Goal: Task Accomplishment & Management: Complete application form

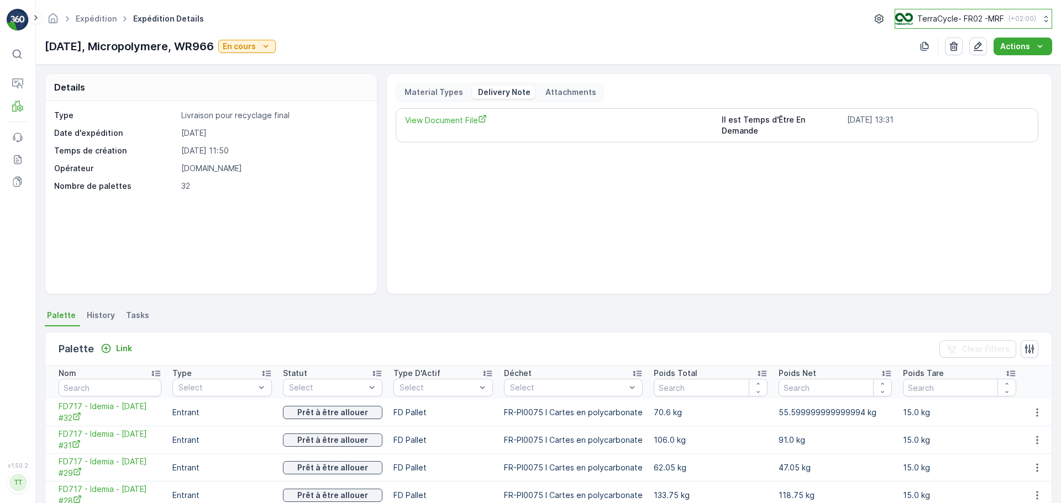
click at [933, 12] on button "TerraCycle- FR02 -MRF ( +02:00 )" at bounding box center [972, 19] width 157 height 20
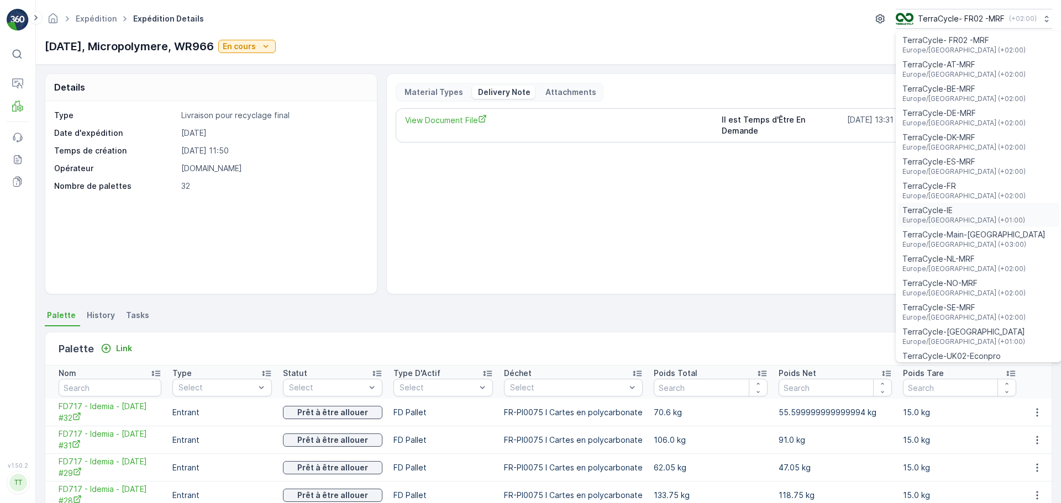
scroll to position [40, 0]
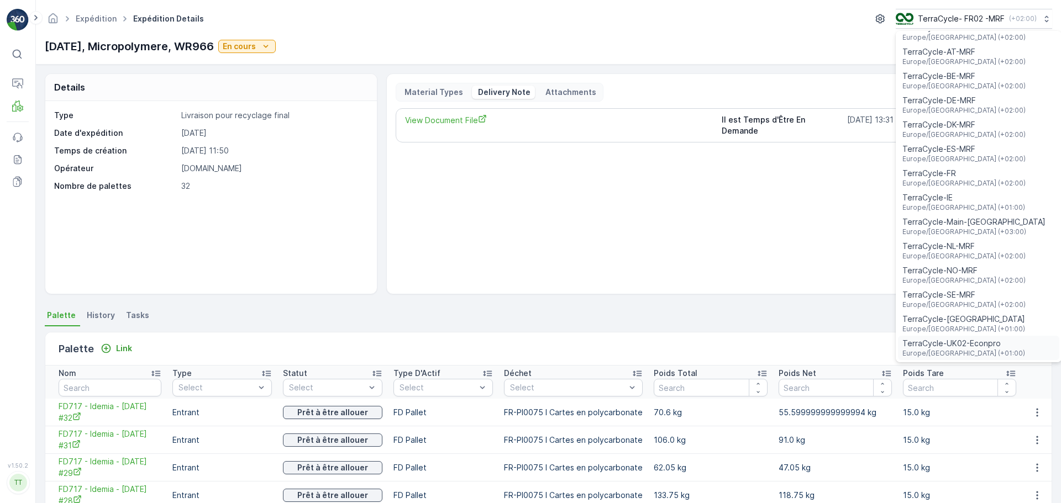
click at [961, 357] on span "Europe/London (+01:00)" at bounding box center [963, 353] width 123 height 9
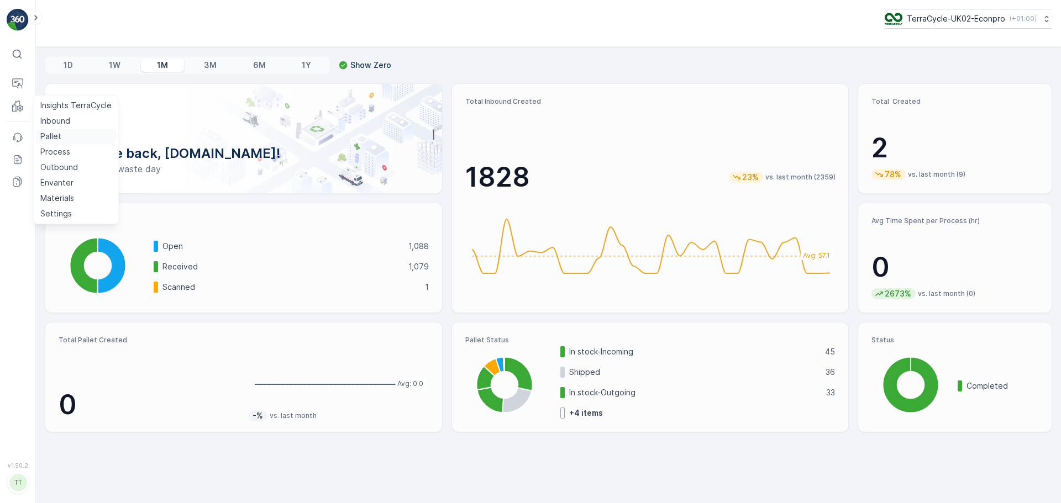
click at [56, 131] on p "Pallet" at bounding box center [50, 136] width 21 height 11
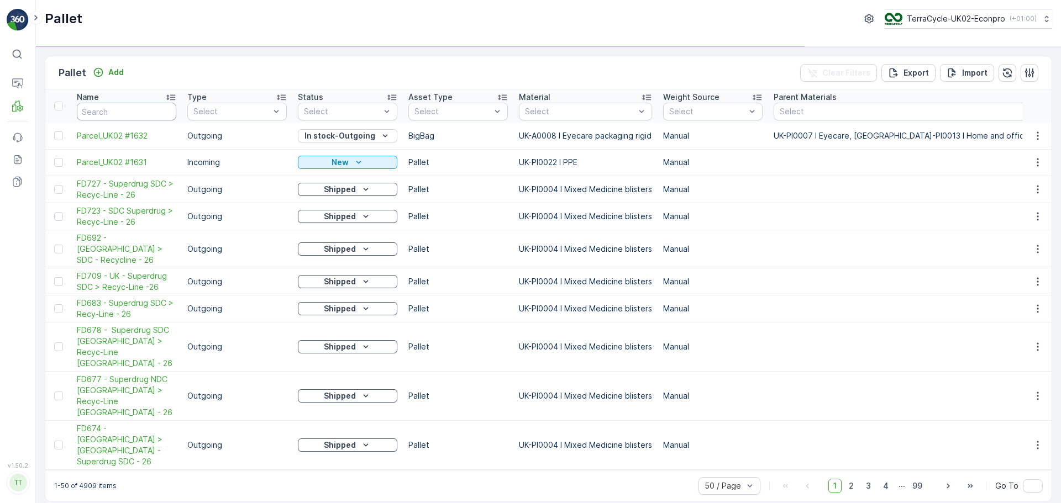
click at [134, 112] on input "text" at bounding box center [126, 112] width 99 height 18
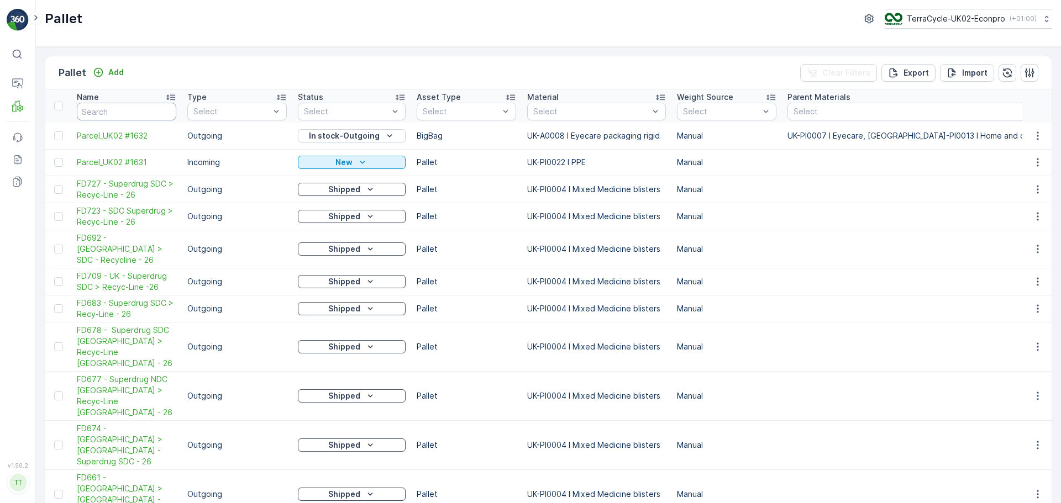
click at [134, 112] on input "text" at bounding box center [126, 112] width 99 height 18
type input "FD748"
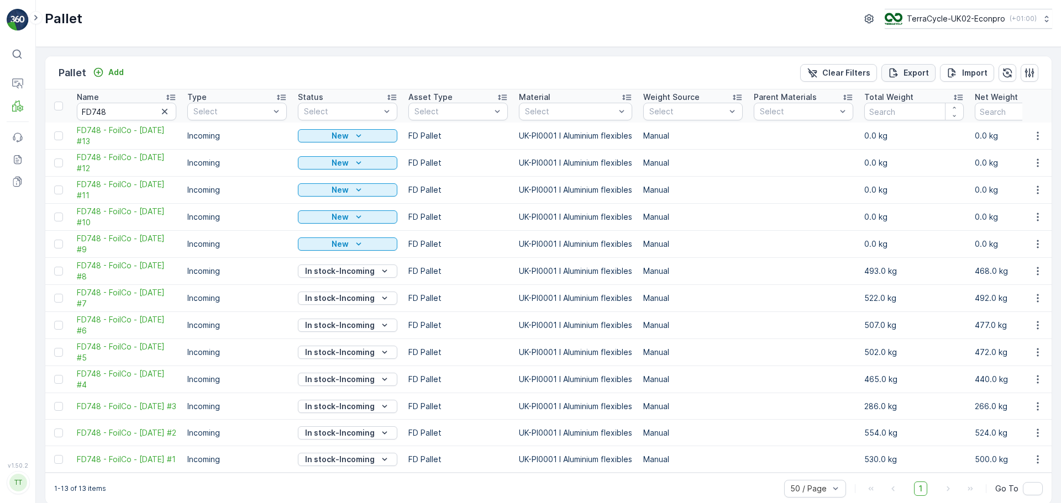
click at [901, 79] on button "Export" at bounding box center [908, 73] width 54 height 18
click at [903, 70] on span "reports" at bounding box center [961, 67] width 149 height 12
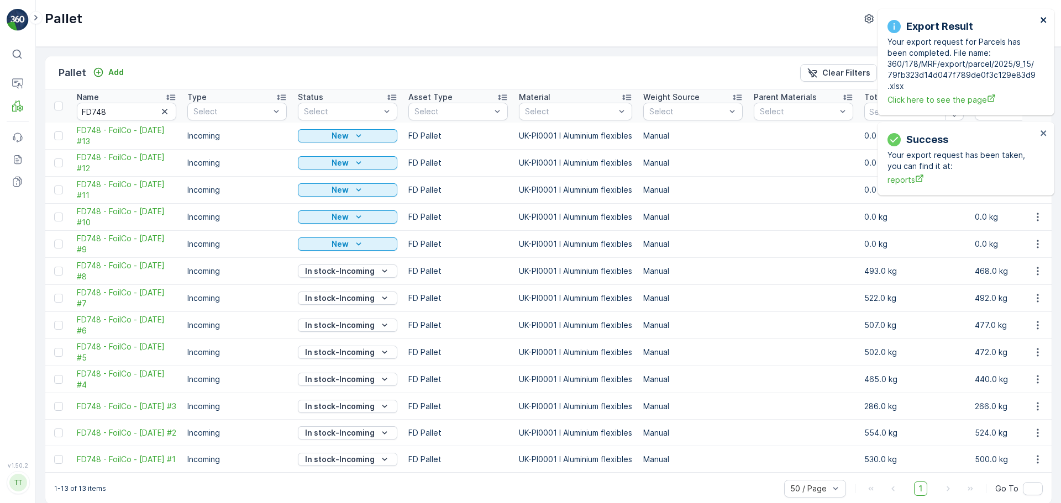
click at [1042, 22] on icon "close" at bounding box center [1044, 19] width 8 height 9
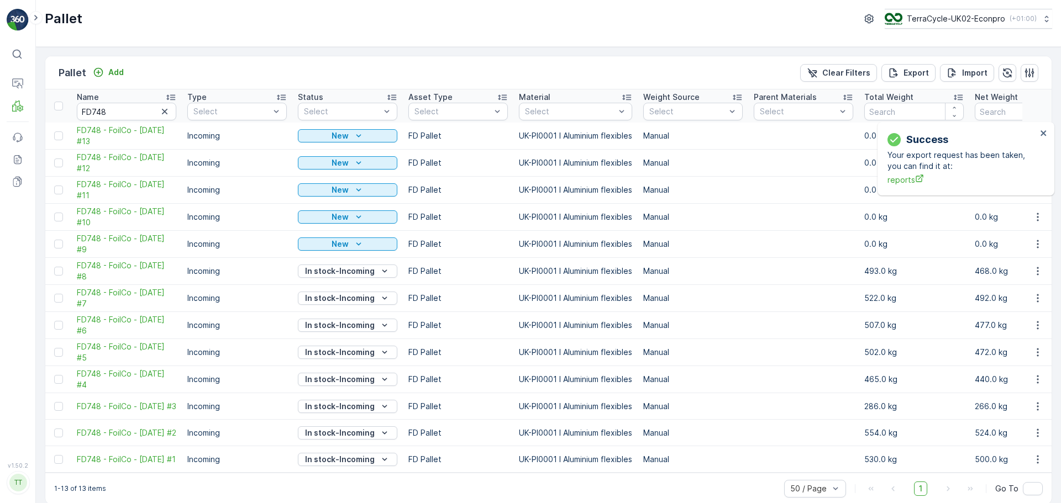
click at [950, 122] on div "Success Your export request has been taken, you can find it at: reports" at bounding box center [965, 158] width 177 height 73
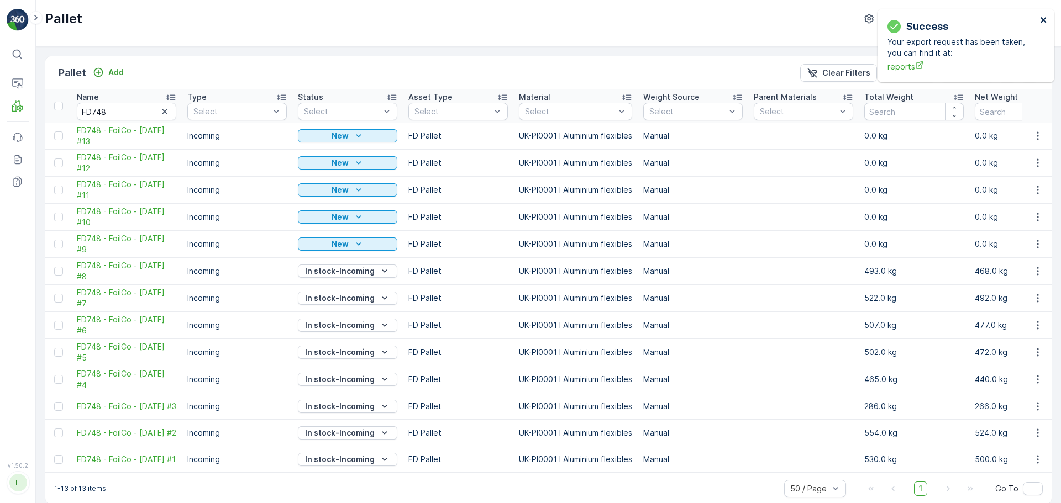
click at [1045, 22] on icon "close" at bounding box center [1043, 20] width 6 height 6
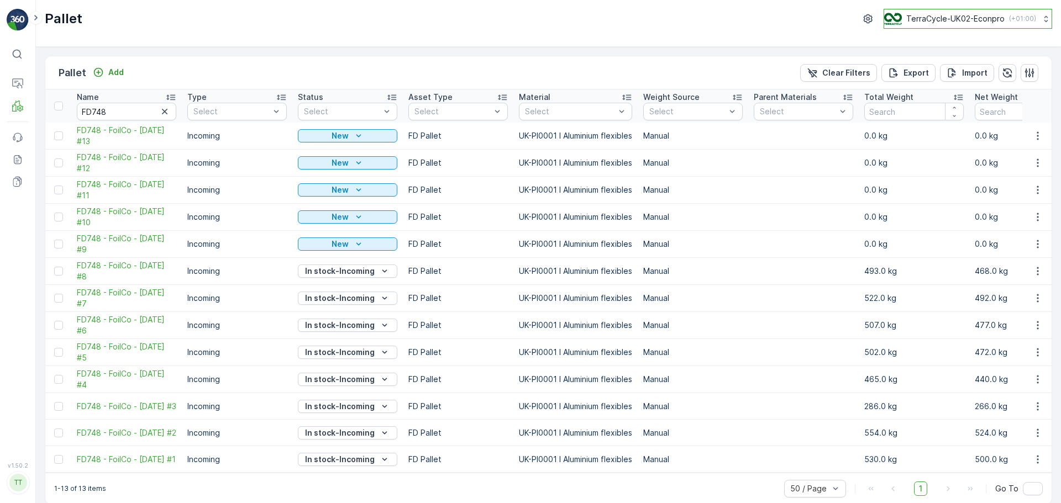
click at [894, 21] on img at bounding box center [893, 19] width 18 height 12
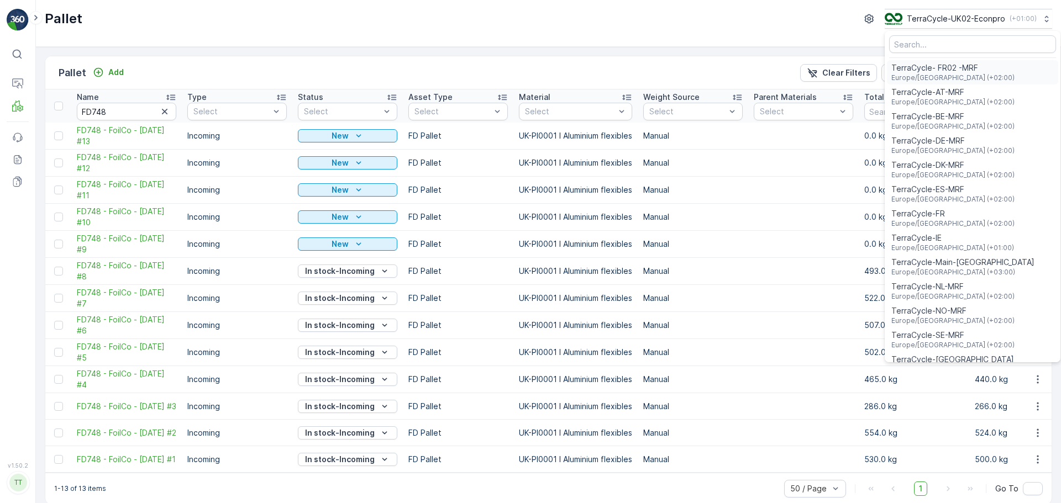
click at [933, 67] on span "TerraCycle- FR02 -MRF" at bounding box center [952, 67] width 123 height 11
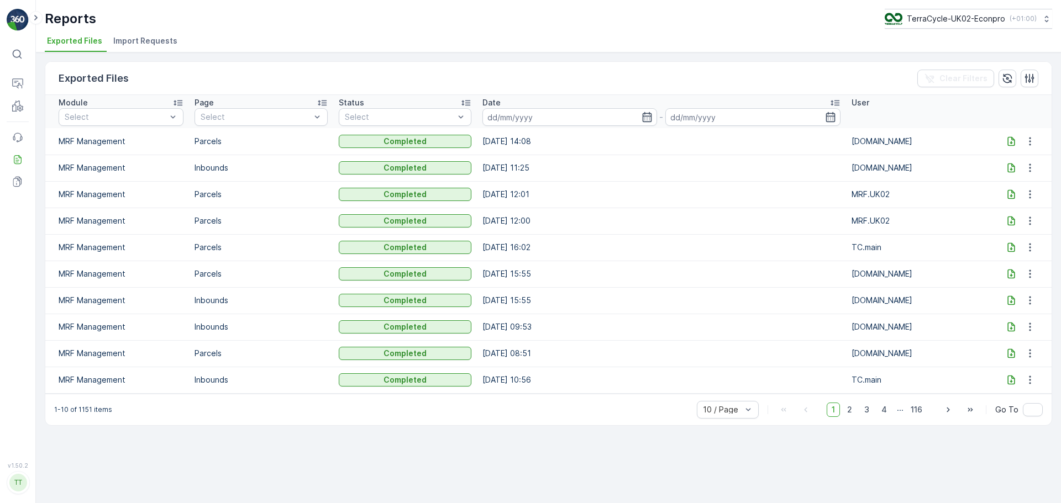
click at [1009, 141] on icon at bounding box center [1010, 141] width 11 height 11
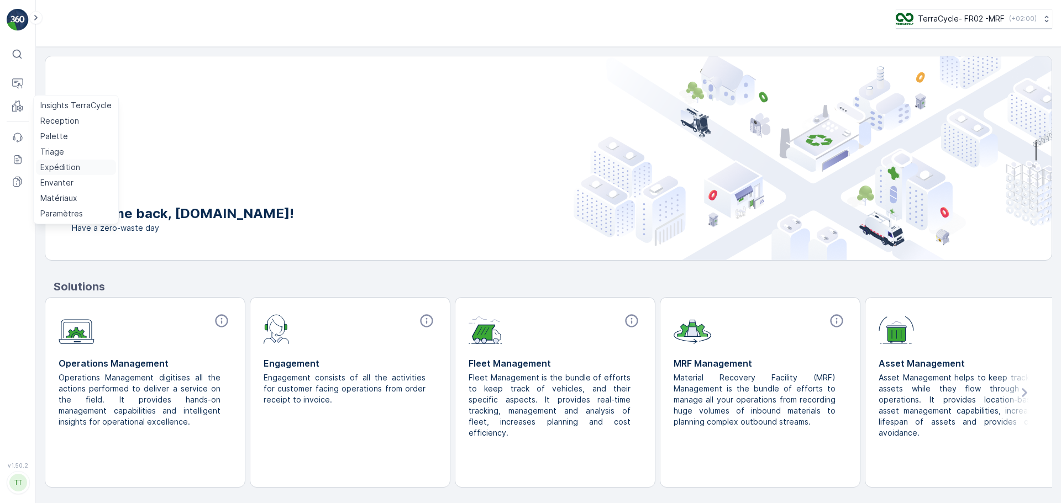
click at [51, 166] on p "Expédition" at bounding box center [60, 167] width 40 height 11
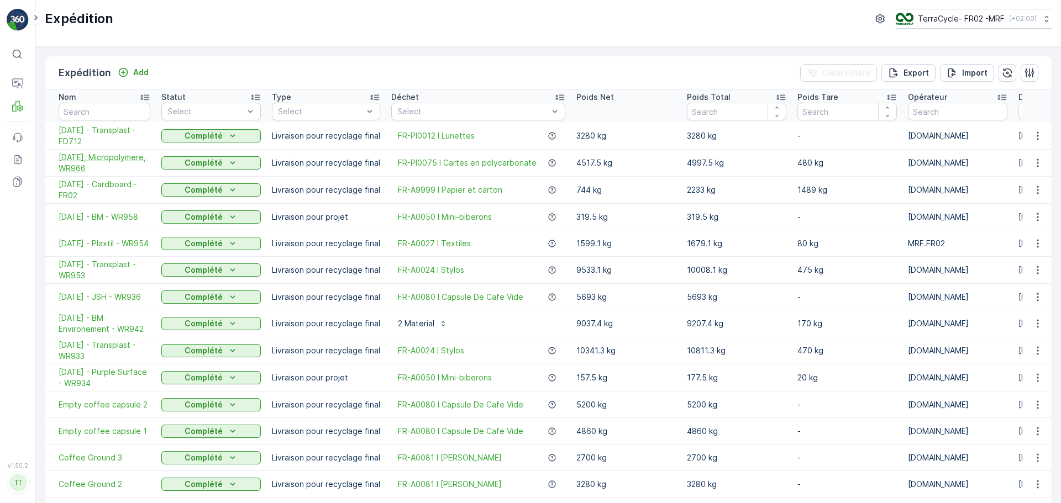
click at [110, 157] on span "[DATE], Micropolymere, WR966" at bounding box center [105, 163] width 92 height 22
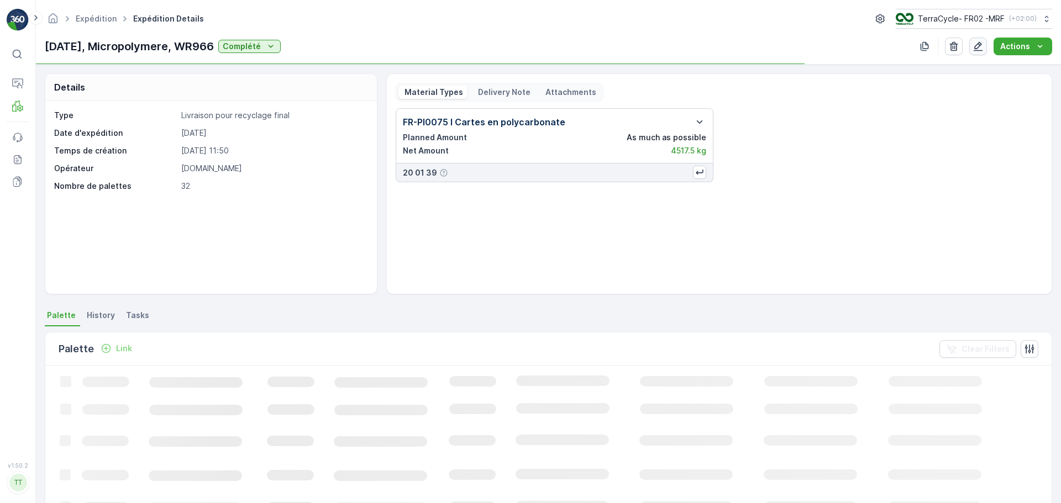
click at [983, 45] on icon "button" at bounding box center [977, 46] width 11 height 11
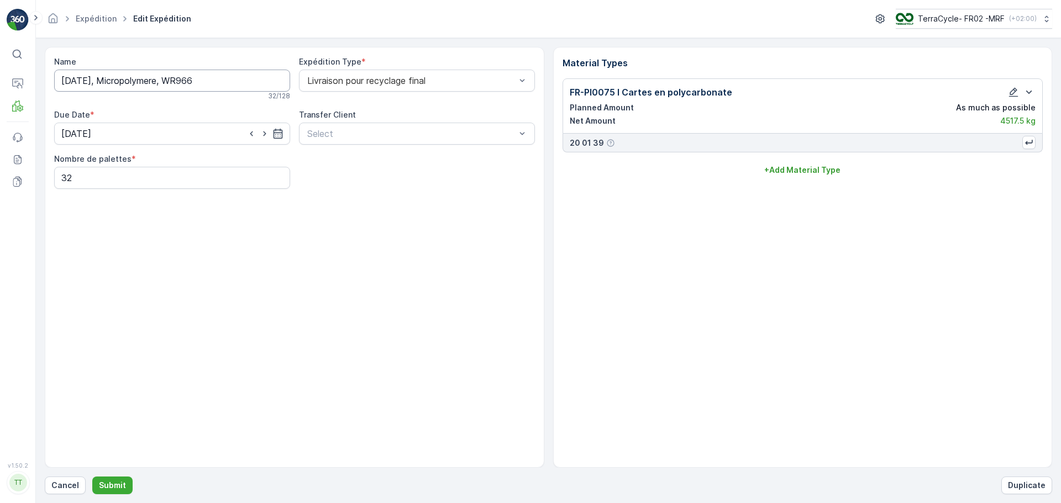
click at [110, 82] on input "[DATE], Micropolymere, WR966" at bounding box center [172, 81] width 236 height 22
click at [185, 82] on input "[DATE] - Micropolymere, WR966" at bounding box center [172, 81] width 236 height 22
type input "[DATE] - Micropolymere - WR966"
click at [92, 477] on button "Submit" at bounding box center [112, 486] width 40 height 18
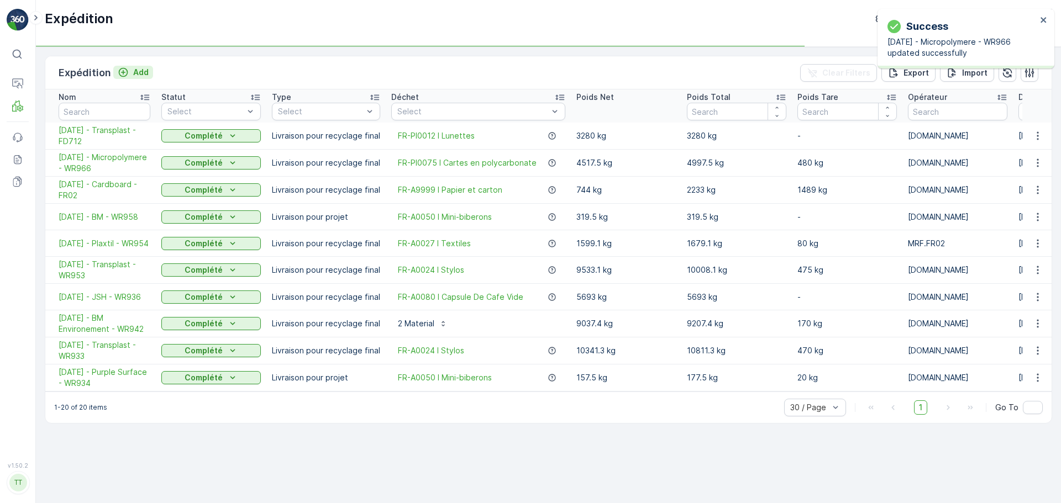
click at [127, 76] on icon "Add" at bounding box center [123, 72] width 11 height 11
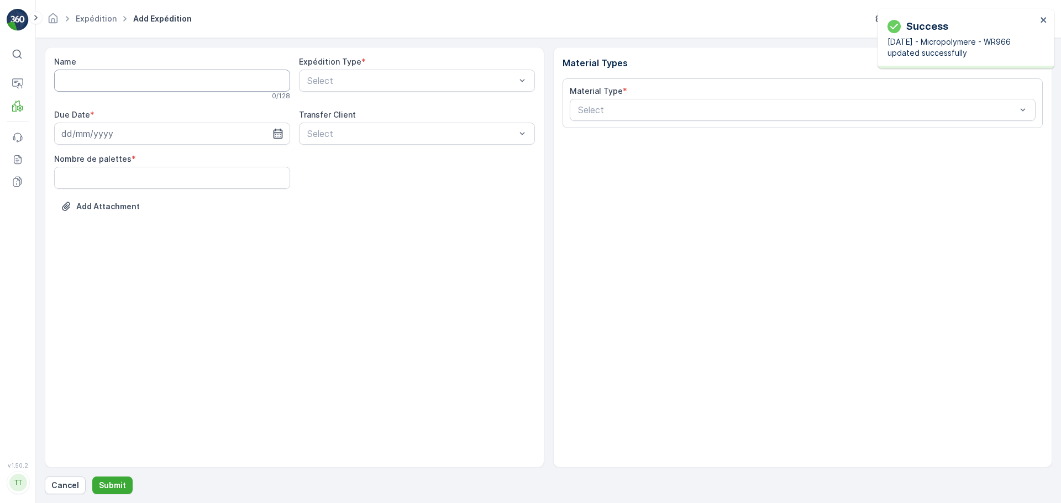
click at [127, 76] on input "Name" at bounding box center [172, 81] width 236 height 22
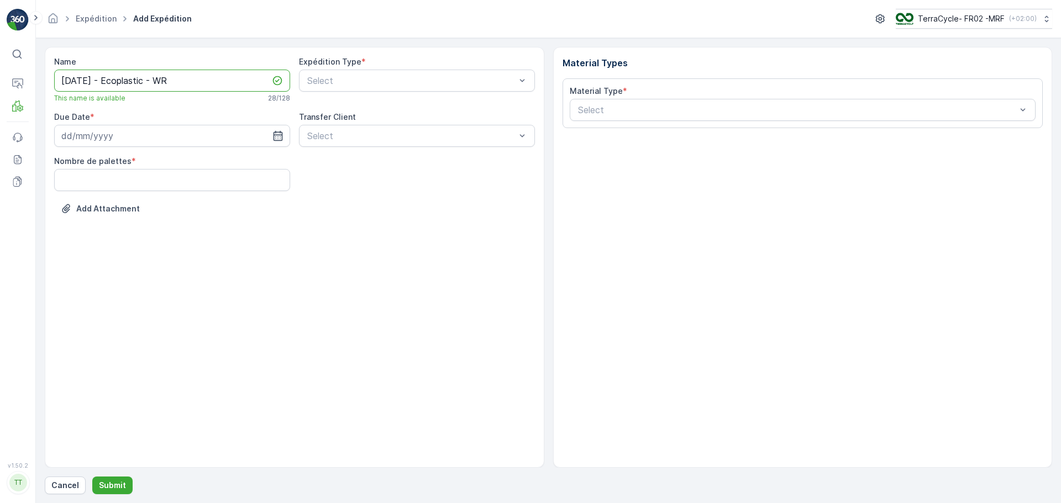
click at [200, 85] on input "[DATE] - Ecoplastic - WR" at bounding box center [172, 81] width 236 height 22
type input "[DATE] - Ecoplastic - WR972"
click at [170, 132] on input at bounding box center [172, 136] width 236 height 22
click at [171, 254] on div "19" at bounding box center [172, 250] width 18 height 18
type input "[DATE]"
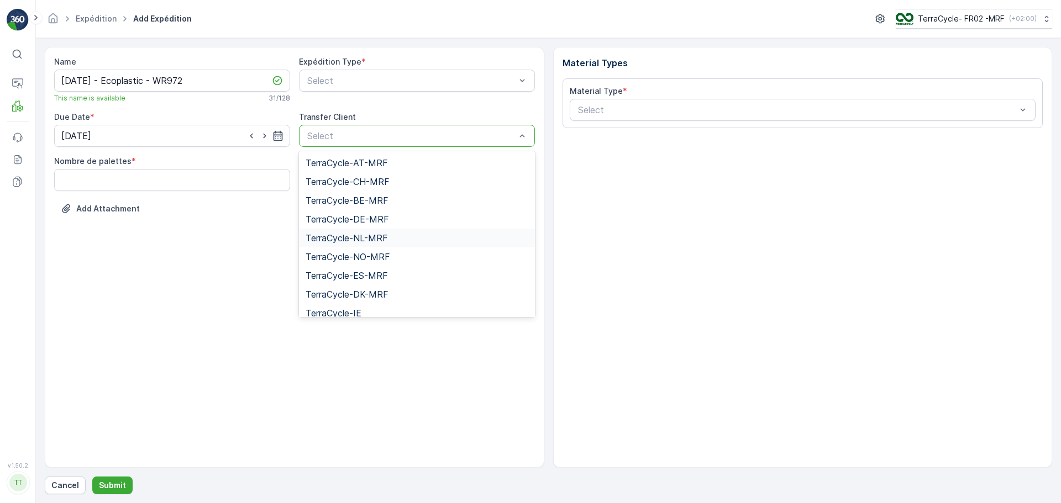
scroll to position [45, 0]
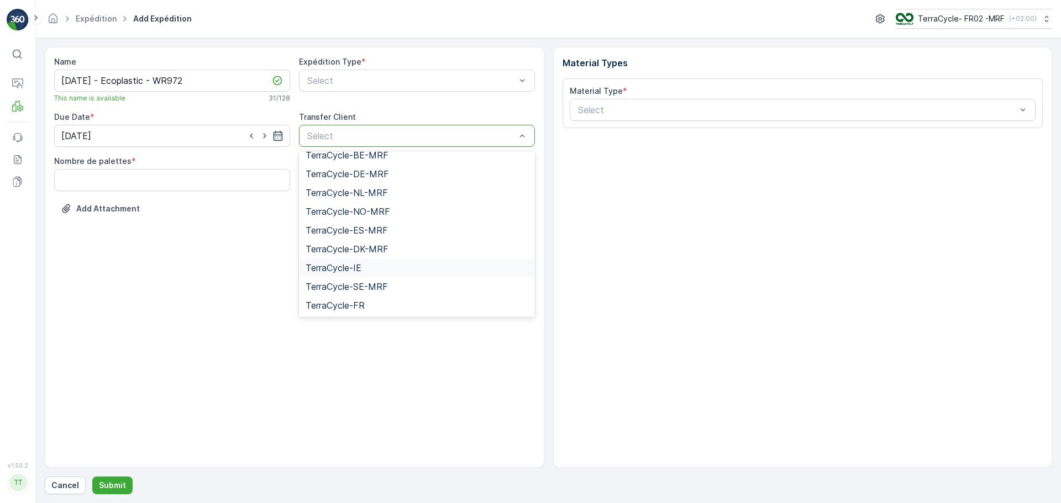
click at [281, 267] on div "Name [DATE] - Ecoplastic - WR972 This name is available 31 / 128 Expédition Typ…" at bounding box center [294, 257] width 499 height 421
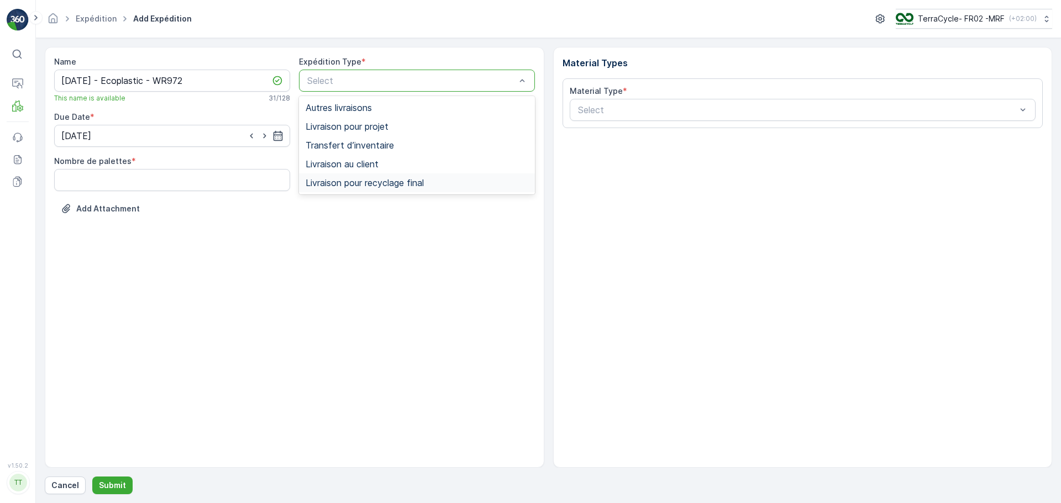
click at [370, 181] on span "Livraison pour recyclage final" at bounding box center [364, 183] width 118 height 10
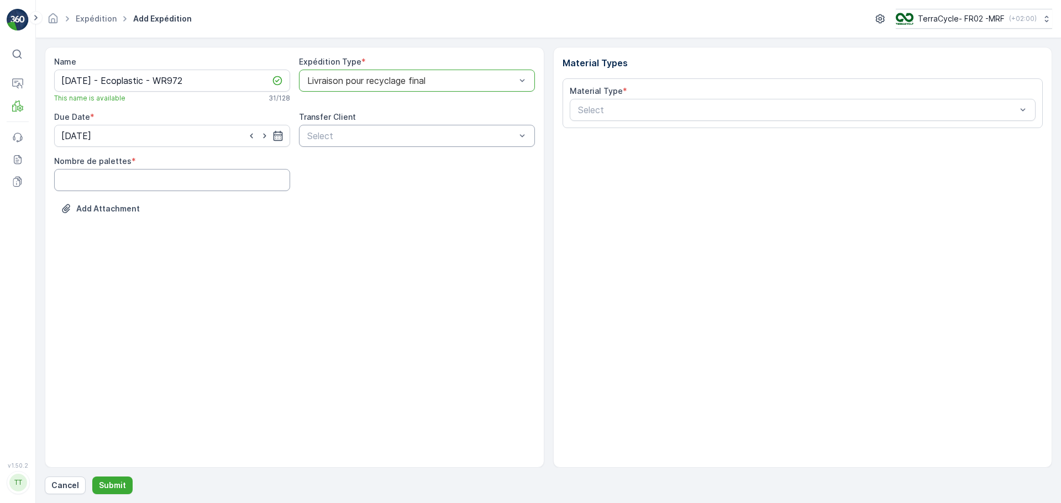
click at [110, 178] on palettes "Nombre de palettes" at bounding box center [172, 180] width 236 height 22
type palettes "26"
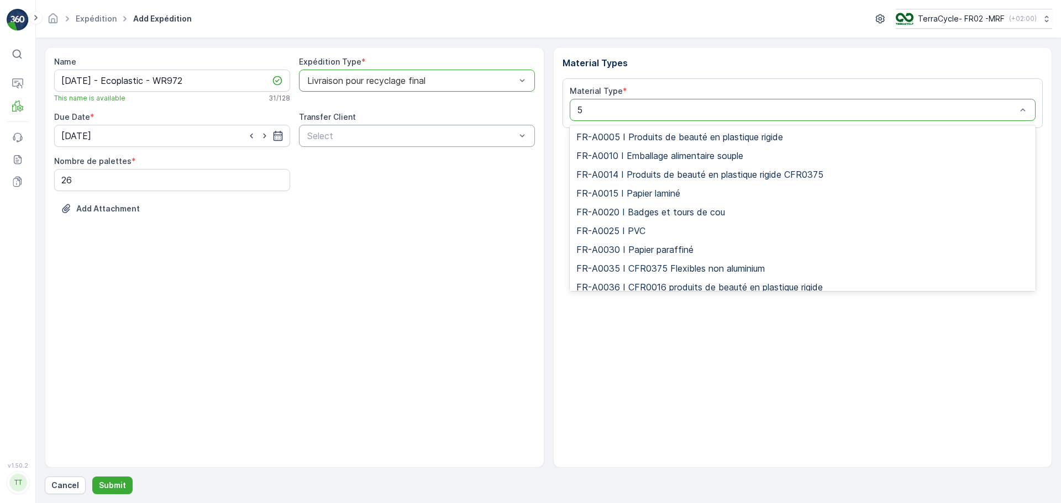
type input "50"
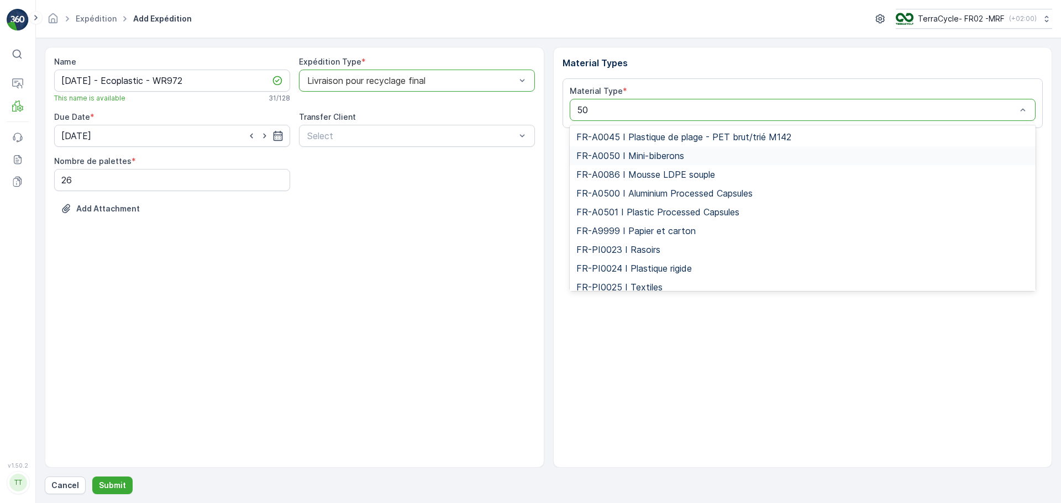
click at [629, 147] on div "FR-A0050 I Mini-biberons" at bounding box center [802, 155] width 466 height 19
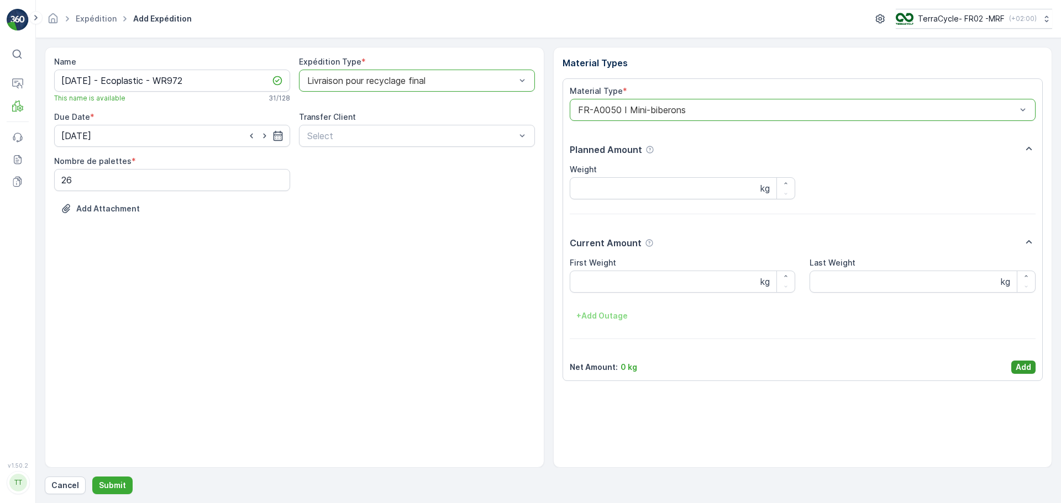
click at [1024, 371] on p "Add" at bounding box center [1022, 367] width 15 height 11
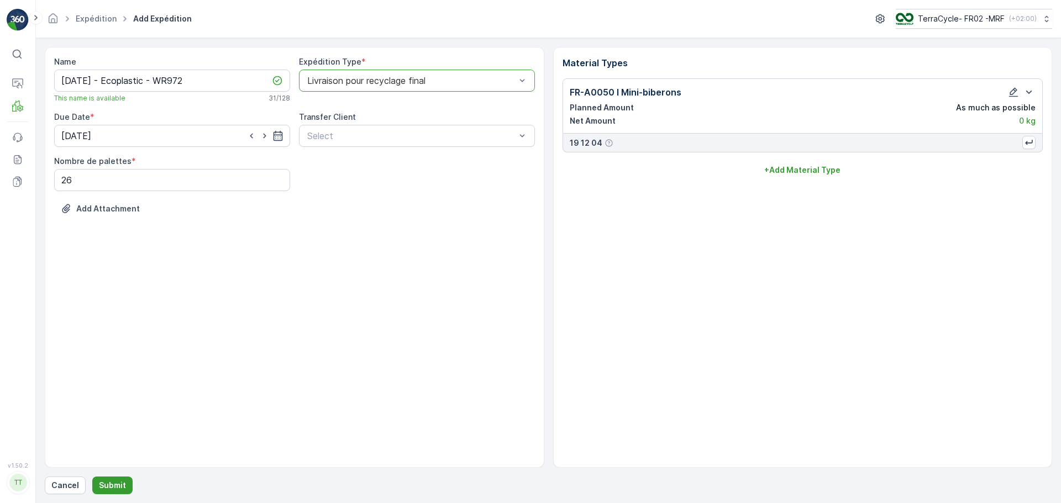
click at [118, 485] on p "Submit" at bounding box center [112, 485] width 27 height 11
